Goal: Find contact information

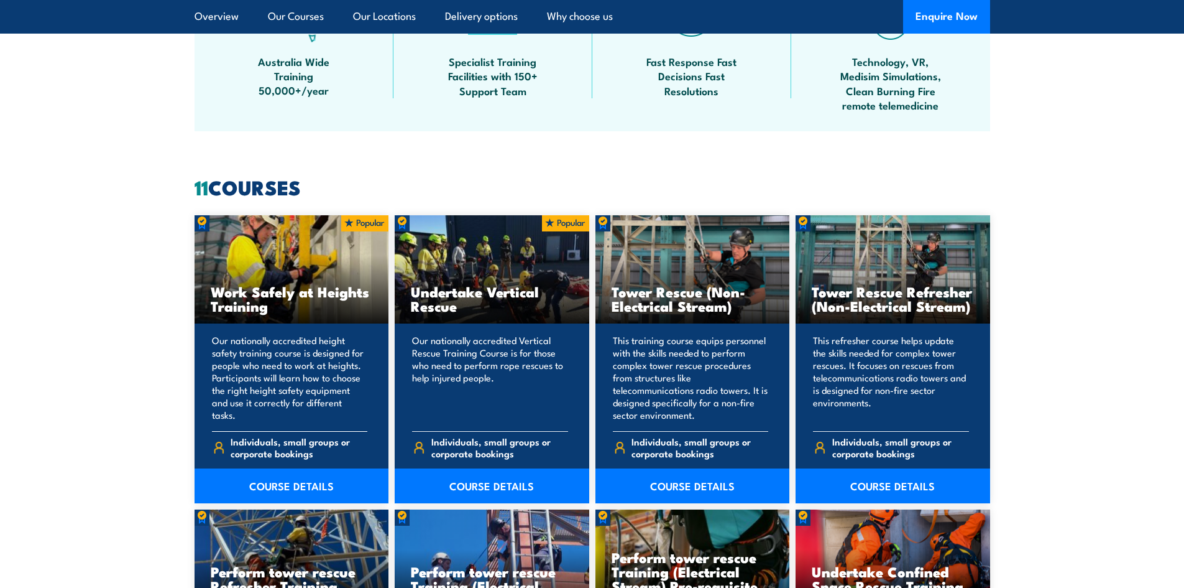
scroll to position [870, 0]
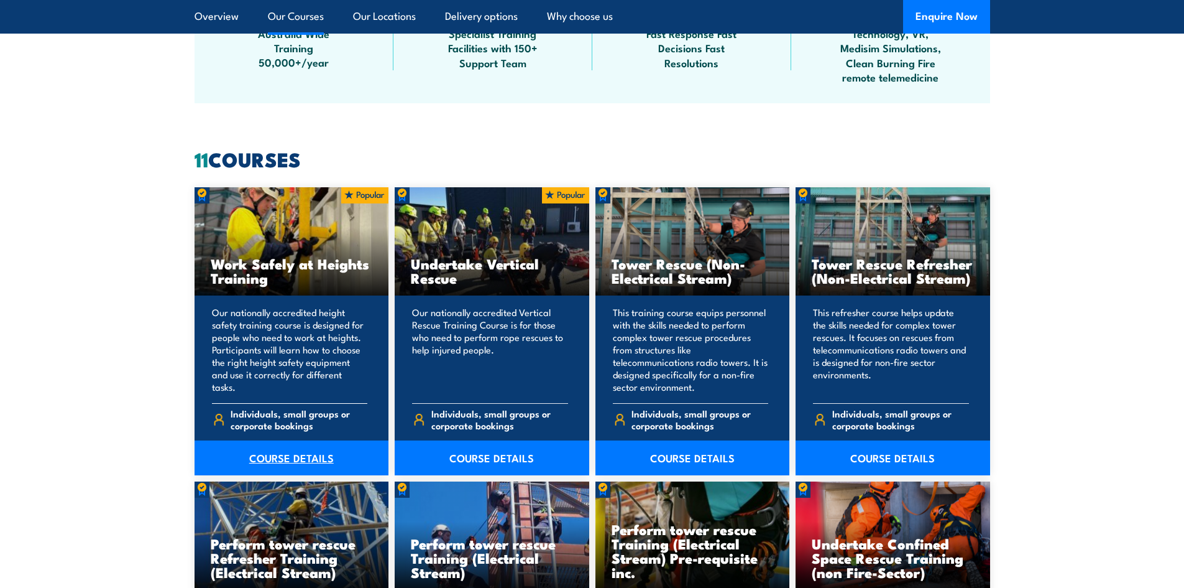
click at [330, 454] on link "COURSE DETAILS" at bounding box center [292, 457] width 195 height 35
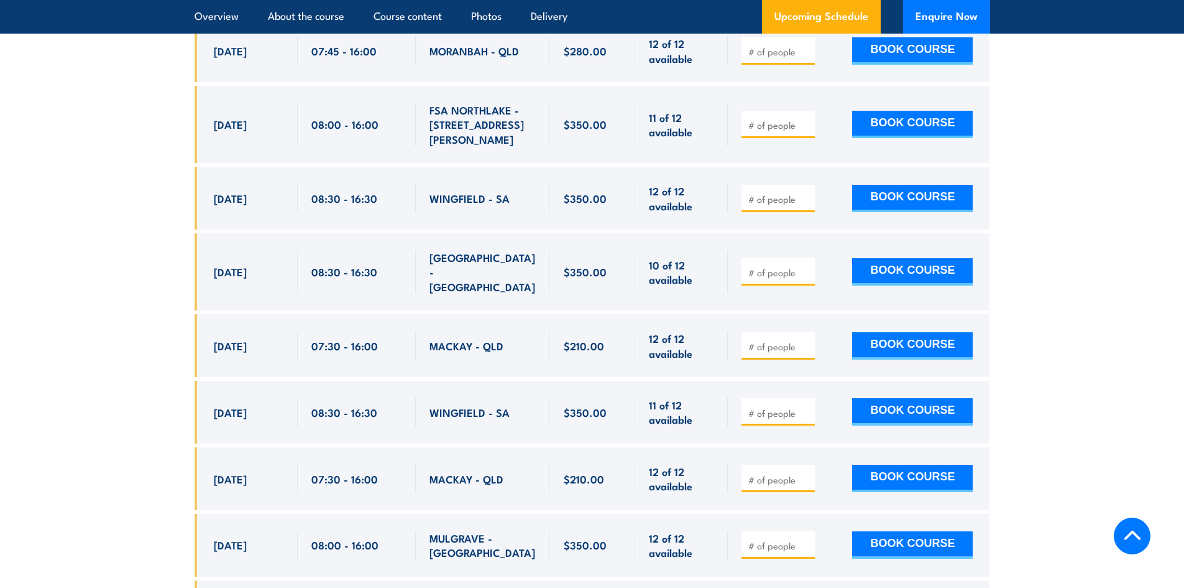
scroll to position [3171, 0]
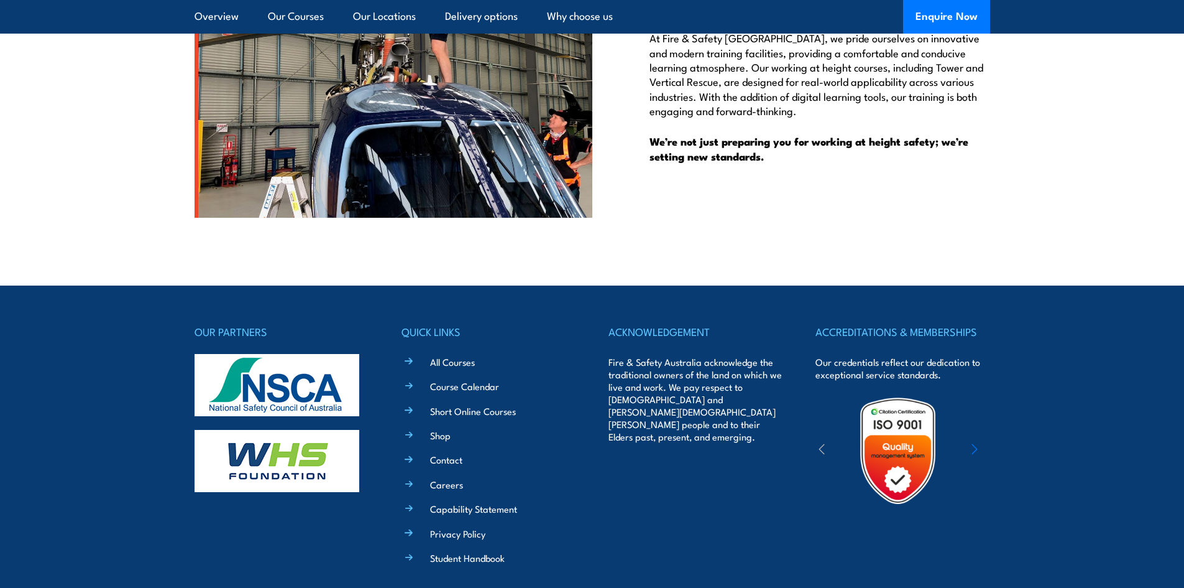
scroll to position [3460, 0]
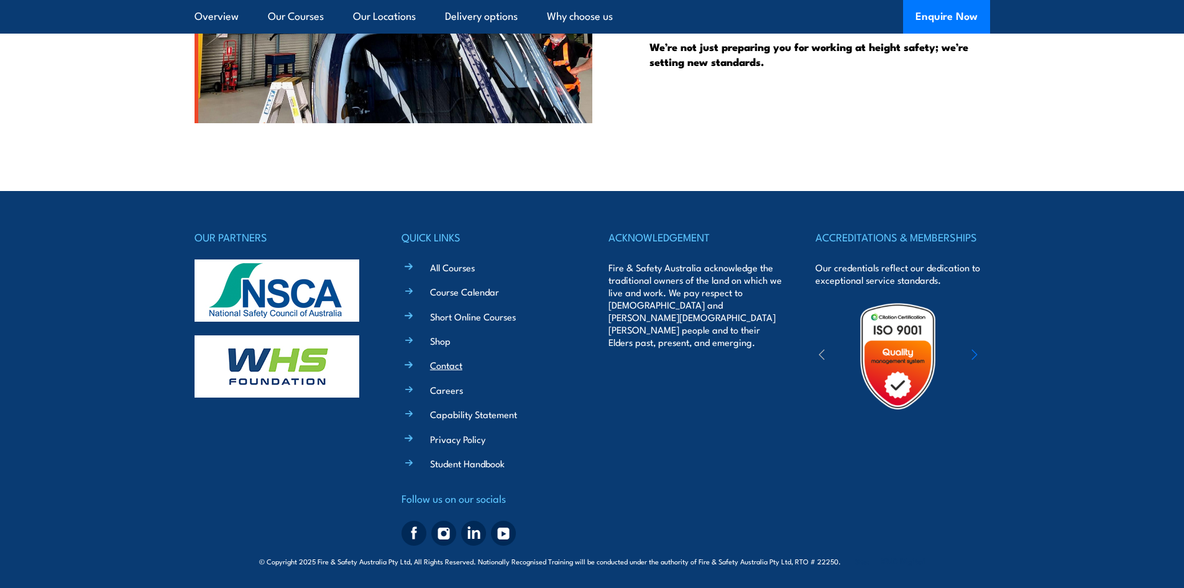
click at [448, 363] on link "Contact" at bounding box center [446, 364] width 32 height 13
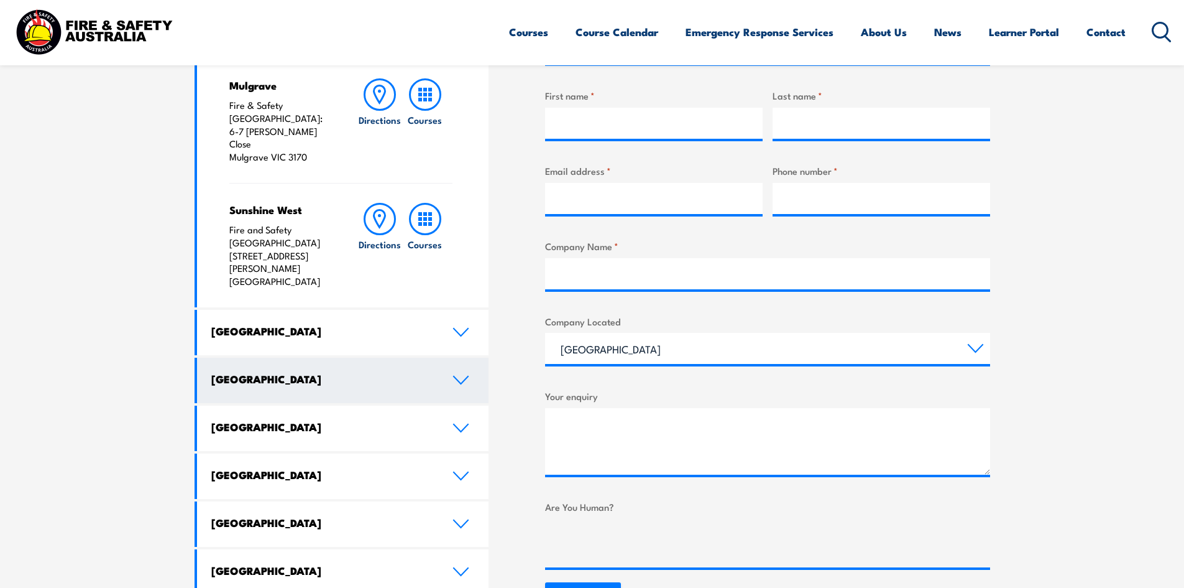
scroll to position [497, 0]
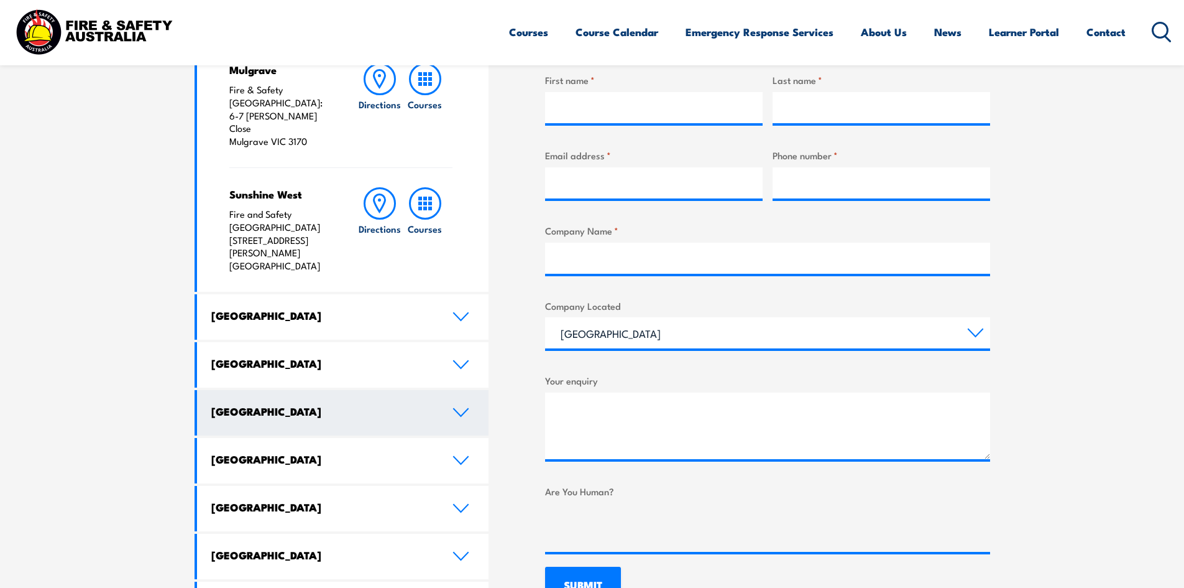
click at [457, 408] on icon at bounding box center [461, 411] width 14 height 7
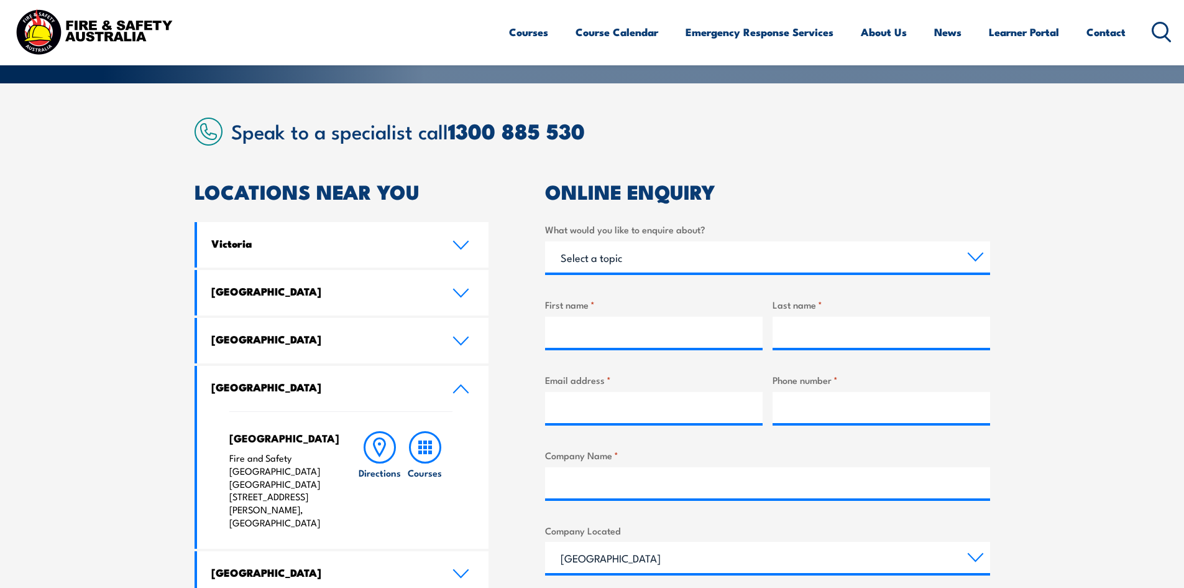
scroll to position [249, 0]
